Goal: Transaction & Acquisition: Obtain resource

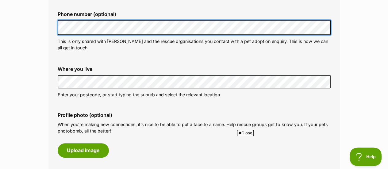
scroll to position [215, 0]
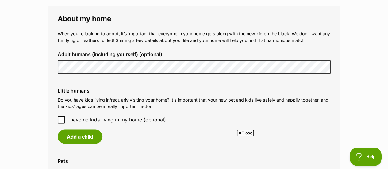
scroll to position [491, 0]
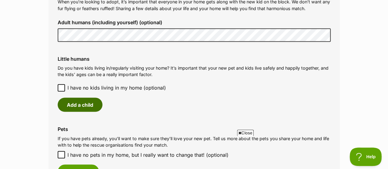
drag, startPoint x: 80, startPoint y: 92, endPoint x: 115, endPoint y: 89, distance: 34.4
click at [80, 98] on button "Add a child" at bounding box center [80, 105] width 45 height 14
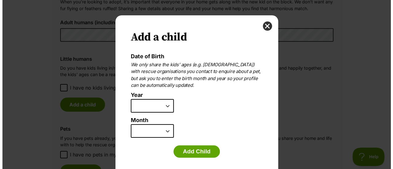
scroll to position [0, 0]
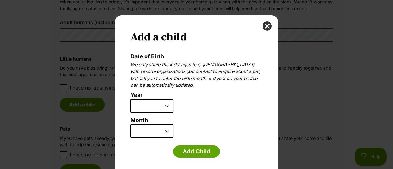
click at [163, 107] on select "2025 2024 2023 2022 2021 2020 2019 2018 2017 2016 2015 2014 2013 2012 2011 2010…" at bounding box center [151, 105] width 43 height 13
select select "2013"
click at [130, 99] on select "2025 2024 2023 2022 2021 2020 2019 2018 2017 2016 2015 2014 2013 2012 2011 2010…" at bounding box center [151, 105] width 43 height 13
click at [166, 131] on select "January February March April May June July August September October November De…" at bounding box center [151, 130] width 43 height 13
select select "8"
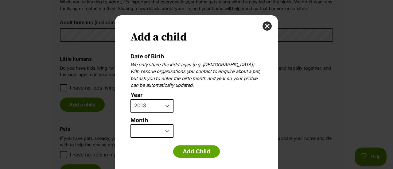
click at [130, 124] on select "January February March April May June July August September October November De…" at bounding box center [151, 130] width 43 height 13
click at [196, 152] on button "Add Child" at bounding box center [196, 151] width 47 height 12
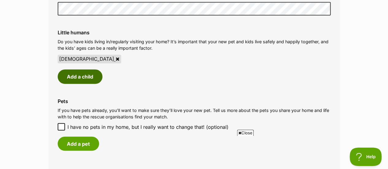
scroll to position [552, 0]
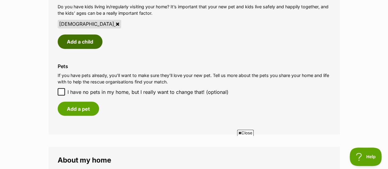
click at [85, 34] on button "Add a child" at bounding box center [80, 41] width 45 height 14
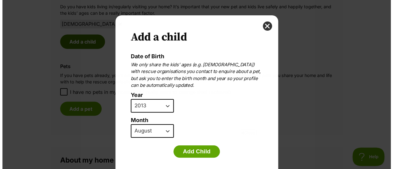
scroll to position [0, 0]
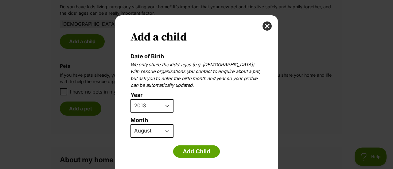
click at [167, 105] on select "2025 2024 2023 2022 2021 2020 2019 2018 2017 2016 2015 2014 2013 2012 2011 2010…" at bounding box center [151, 105] width 43 height 13
select select "2009"
click at [130, 99] on select "2025 2024 2023 2022 2021 2020 2019 2018 2017 2016 2015 2014 2013 2012 2011 2010…" at bounding box center [151, 105] width 43 height 13
click at [162, 135] on select "January February March April May June July August September October November De…" at bounding box center [151, 130] width 43 height 13
select select "3"
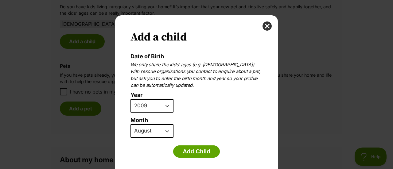
click at [130, 124] on select "January February March April May June July August September October November De…" at bounding box center [151, 130] width 43 height 13
click at [199, 150] on button "Add Child" at bounding box center [196, 151] width 47 height 12
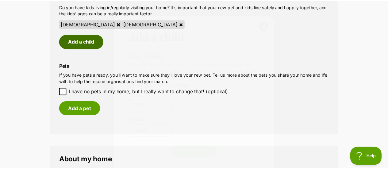
scroll to position [552, 0]
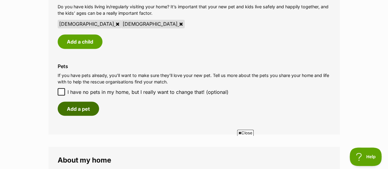
click at [72, 102] on button "Add a pet" at bounding box center [78, 109] width 41 height 14
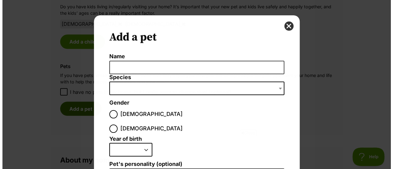
scroll to position [0, 0]
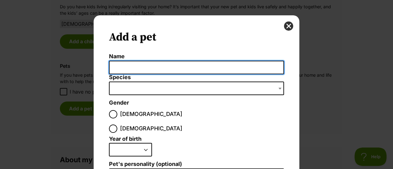
click at [125, 68] on input "Name" at bounding box center [196, 68] width 175 height 14
type input "Cat"
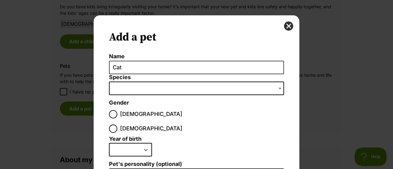
click at [126, 87] on span "Dialog Window - Close (Press escape to close)" at bounding box center [196, 88] width 175 height 13
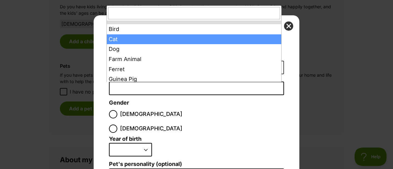
select select "2"
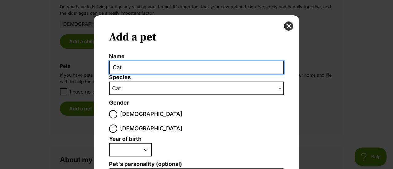
drag, startPoint x: 125, startPoint y: 70, endPoint x: 102, endPoint y: 68, distance: 22.5
type input "Fozzy"
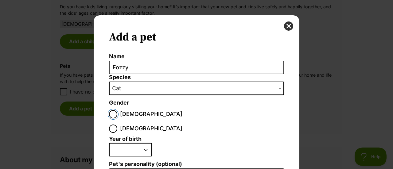
click at [109, 114] on input "Male" at bounding box center [113, 114] width 8 height 8
radio input "true"
click at [142, 143] on select "2025 2024 2023 2022 2021 2020 2019 2018 2017 2016 2015 2014 2013 2012 2011 2010…" at bounding box center [130, 149] width 43 height 13
select select "2021"
click at [109, 143] on select "2025 2024 2023 2022 2021 2020 2019 2018 2017 2016 2015 2014 2013 2012 2011 2010…" at bounding box center [130, 149] width 43 height 13
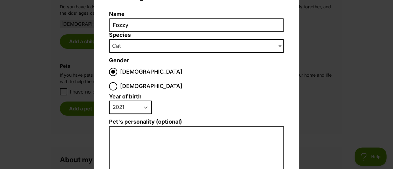
scroll to position [92, 0]
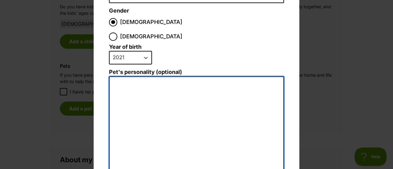
click at [161, 76] on textarea "Pet's personality (optional)" at bounding box center [196, 143] width 175 height 134
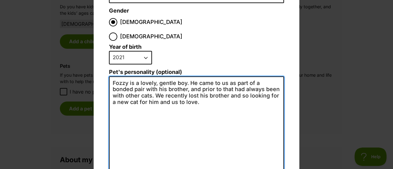
scroll to position [0, 0]
click at [153, 86] on textarea "Fozzy is a lovely, gentle boy. He came to us as part of a bonded pair with his …" at bounding box center [196, 143] width 175 height 134
click at [153, 87] on textarea "Fozzy is a lovely, gentle boy. He came to us as part of a bonded pair with his …" at bounding box center [196, 143] width 175 height 134
click at [171, 86] on textarea "Fozzy is a lovely, gentle boy. He came to us as part of a bonded pair with his …" at bounding box center [196, 143] width 175 height 134
click at [211, 88] on textarea "Fozzy is a lovely, gentle boy. He came to us as part of a bonded pair with his …" at bounding box center [196, 143] width 175 height 134
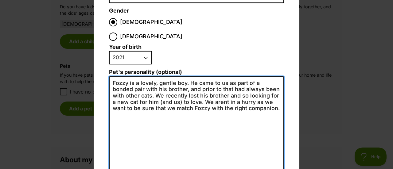
click at [233, 79] on textarea "Fozzy is a lovely, gentle boy. He came to us as part of a bonded pair with his …" at bounding box center [196, 143] width 175 height 134
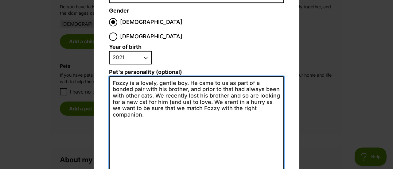
click at [217, 88] on textarea "Fozzy is a lovely, gentle boy. He came to us as part of a bonded pair with his …" at bounding box center [196, 143] width 175 height 134
click at [276, 94] on textarea "Fozzy is a lovely, gentle boy. He came to us as part of a bonded pair with his …" at bounding box center [196, 143] width 175 height 134
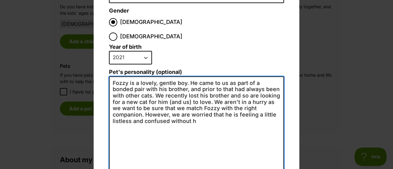
drag, startPoint x: 148, startPoint y: 105, endPoint x: 112, endPoint y: 100, distance: 36.8
click at [112, 100] on textarea "Fozzy is a lovely, gentle boy. He came to us as part of a bonded pair with his …" at bounding box center [196, 143] width 175 height 134
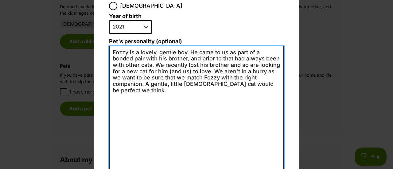
click at [178, 70] on textarea "Fozzy is a lovely, gentle boy. He came to us as part of a bonded pair with his …" at bounding box center [196, 113] width 175 height 134
click at [184, 46] on textarea "Fozzy is a lovely, gentle boy. He came to us as part of a bonded pair with his …" at bounding box center [196, 113] width 175 height 134
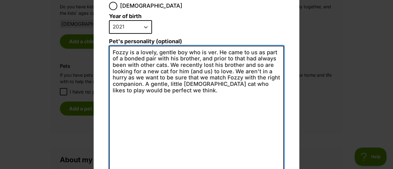
drag, startPoint x: 212, startPoint y: 37, endPoint x: 175, endPoint y: 38, distance: 36.5
click at [175, 46] on textarea "Fozzy is a lovely, gentle boy who is ver. He came to us as part of a bonded pai…" at bounding box center [196, 113] width 175 height 134
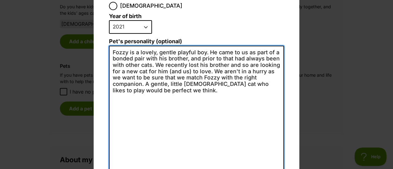
click at [172, 46] on textarea "Fozzy is a lovely, gentle playful boy. He came to us as part of a bonded pair w…" at bounding box center [196, 113] width 175 height 134
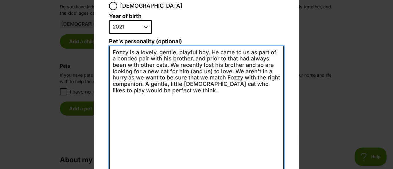
click at [173, 75] on textarea "Fozzy is a lovely, gentle, playful boy. He came to us as part of a bonded pair …" at bounding box center [196, 113] width 175 height 134
click at [180, 69] on textarea "Fozzy is a lovely, gentle, playful boy. He came to us as part of a bonded pair …" at bounding box center [196, 113] width 175 height 134
drag, startPoint x: 179, startPoint y: 70, endPoint x: 164, endPoint y: 70, distance: 14.4
click at [164, 70] on textarea "Fozzy is a lovely, gentle, playful boy. He came to us as part of a bonded pair …" at bounding box center [196, 113] width 175 height 134
drag, startPoint x: 240, startPoint y: 69, endPoint x: 257, endPoint y: 70, distance: 16.6
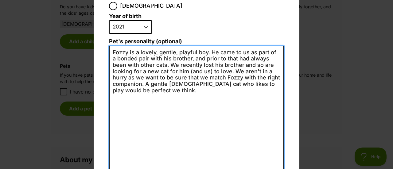
click at [240, 69] on textarea "Fozzy is a lovely, gentle, playful boy. He came to us as part of a bonded pair …" at bounding box center [196, 113] width 175 height 134
drag, startPoint x: 177, startPoint y: 76, endPoint x: 158, endPoint y: 76, distance: 19.6
click at [158, 76] on textarea "Fozzy is a lovely, gentle, playful boy. He came to us as part of a bonded pair …" at bounding box center [196, 113] width 175 height 134
drag, startPoint x: 268, startPoint y: 69, endPoint x: 274, endPoint y: 70, distance: 6.2
click at [274, 70] on textarea "Fozzy is a lovely, gentle, playful boy. He came to us as part of a bonded pair …" at bounding box center [196, 113] width 175 height 134
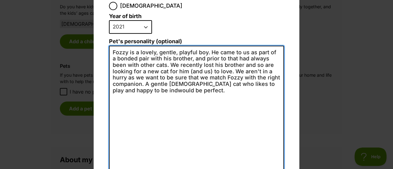
drag, startPoint x: 164, startPoint y: 70, endPoint x: 180, endPoint y: 77, distance: 17.6
click at [180, 77] on textarea "Fozzy is a lovely, gentle, playful boy. He came to us as part of a bonded pair …" at bounding box center [196, 113] width 175 height 134
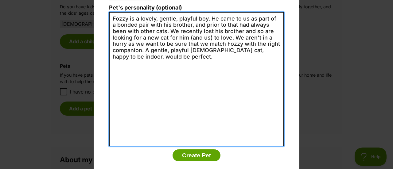
scroll to position [159, 0]
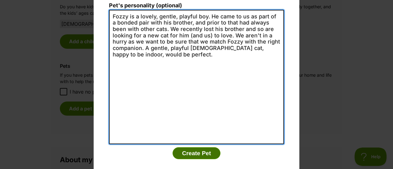
type textarea "Fozzy is a lovely, gentle, playful boy. He came to us as part of a bonded pair …"
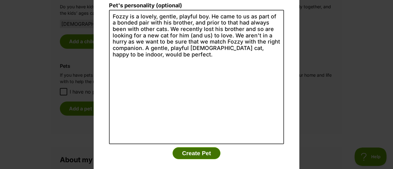
click at [194, 147] on button "Create Pet" at bounding box center [196, 153] width 48 height 12
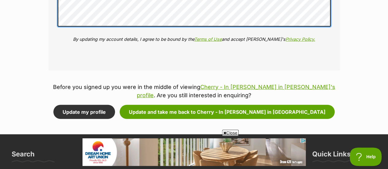
scroll to position [859, 0]
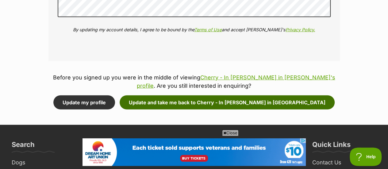
click at [172, 95] on button "Update and take me back to Cherry - In foster in Ivanhoe" at bounding box center [227, 102] width 215 height 14
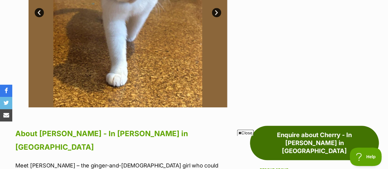
click at [308, 126] on link "Enquire about Cherry - In foster in Ivanhoe" at bounding box center [314, 143] width 129 height 34
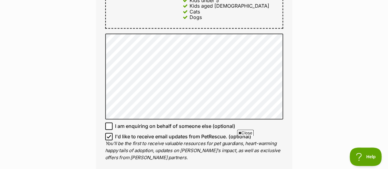
scroll to position [429, 0]
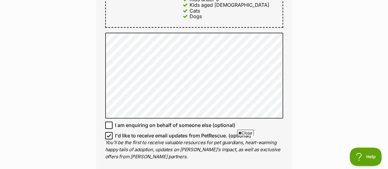
click at [108, 134] on icon at bounding box center [109, 135] width 4 height 3
click at [108, 132] on input "I'd like to receive email updates from PetRescue. (optional)" at bounding box center [108, 135] width 7 height 7
checkbox input "false"
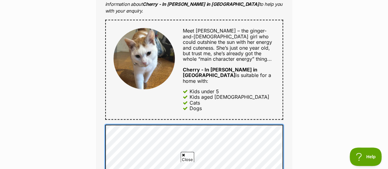
scroll to position [0, 0]
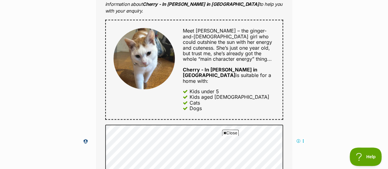
click at [230, 131] on span "Close" at bounding box center [230, 133] width 17 height 6
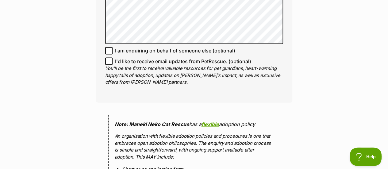
scroll to position [613, 0]
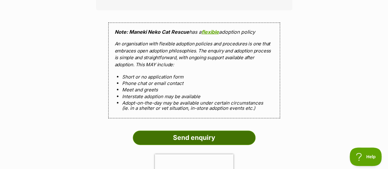
click at [202, 131] on input "Send enquiry" at bounding box center [194, 138] width 123 height 14
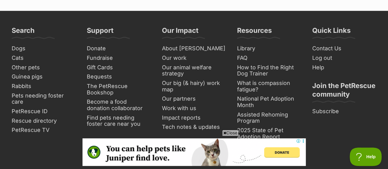
scroll to position [429, 0]
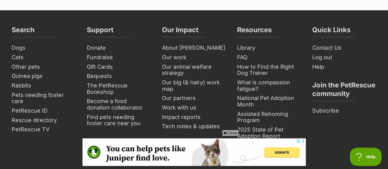
click at [226, 135] on span "Close" at bounding box center [230, 133] width 17 height 6
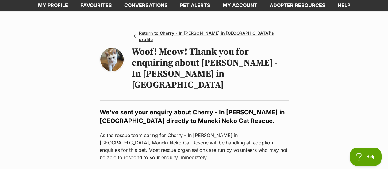
scroll to position [0, 0]
